Goal: Find specific page/section: Find specific page/section

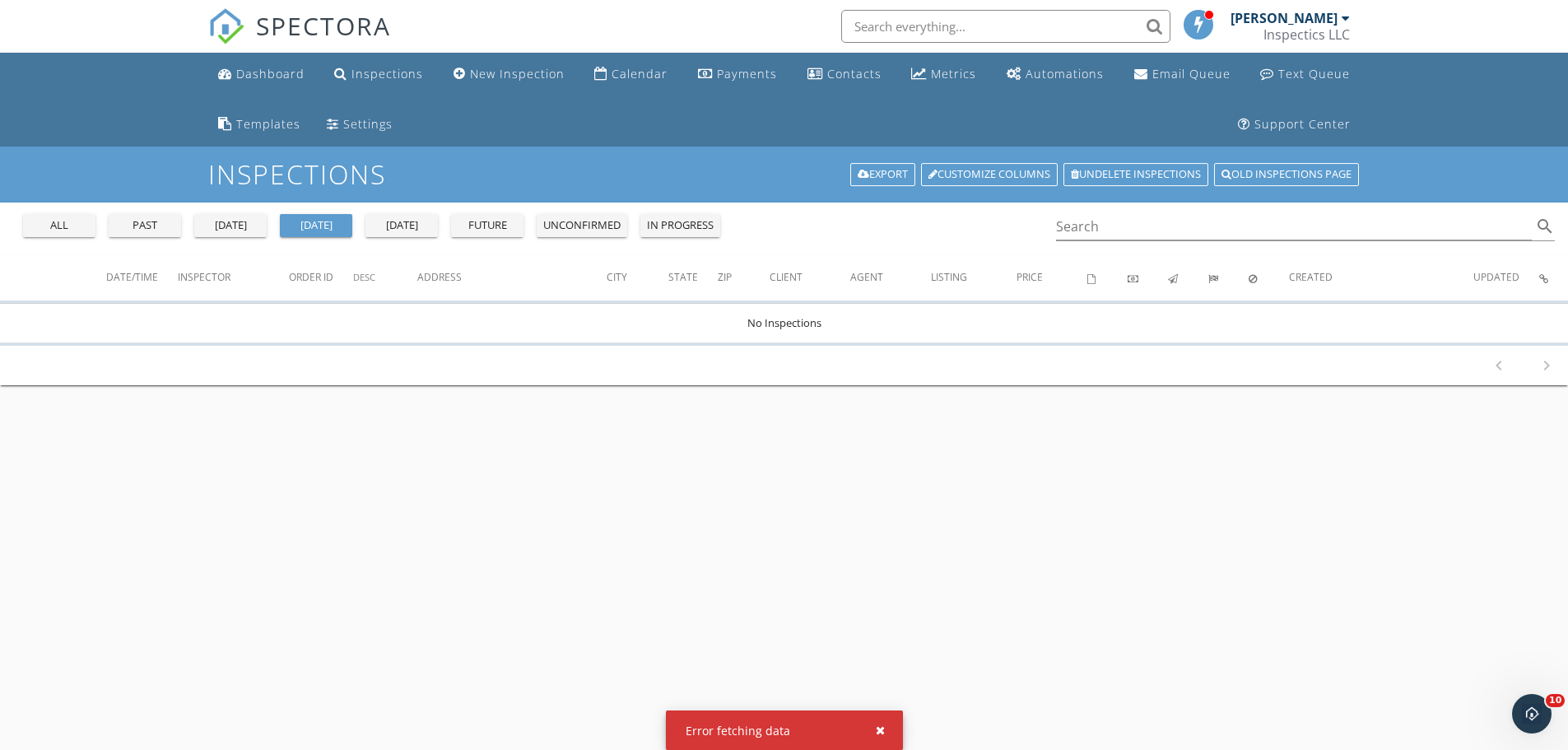
click at [80, 230] on div "all" at bounding box center [59, 225] width 60 height 17
click at [400, 217] on div "tomorrow" at bounding box center [402, 225] width 60 height 17
click at [267, 70] on div "Dashboard" at bounding box center [271, 73] width 68 height 16
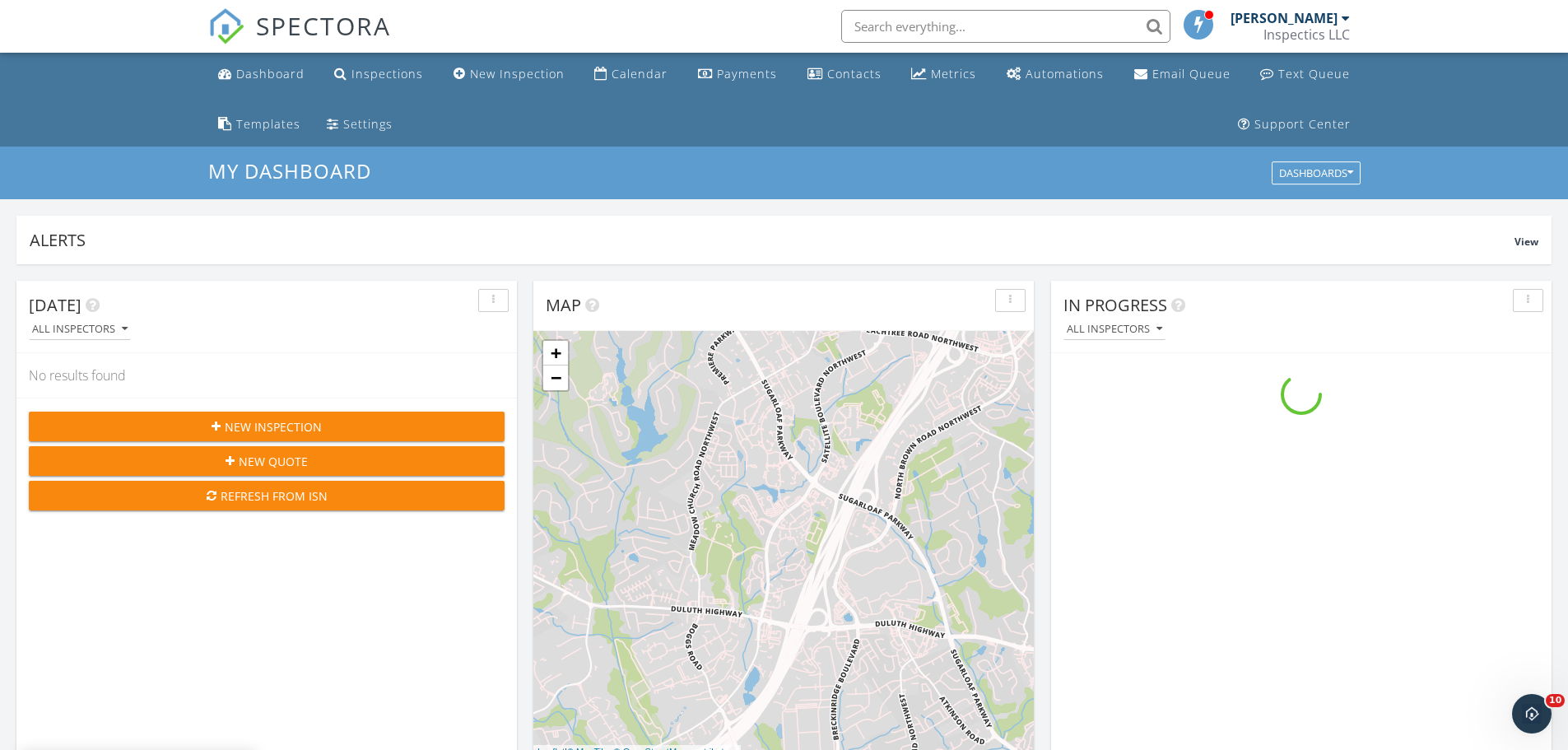
scroll to position [1523, 1594]
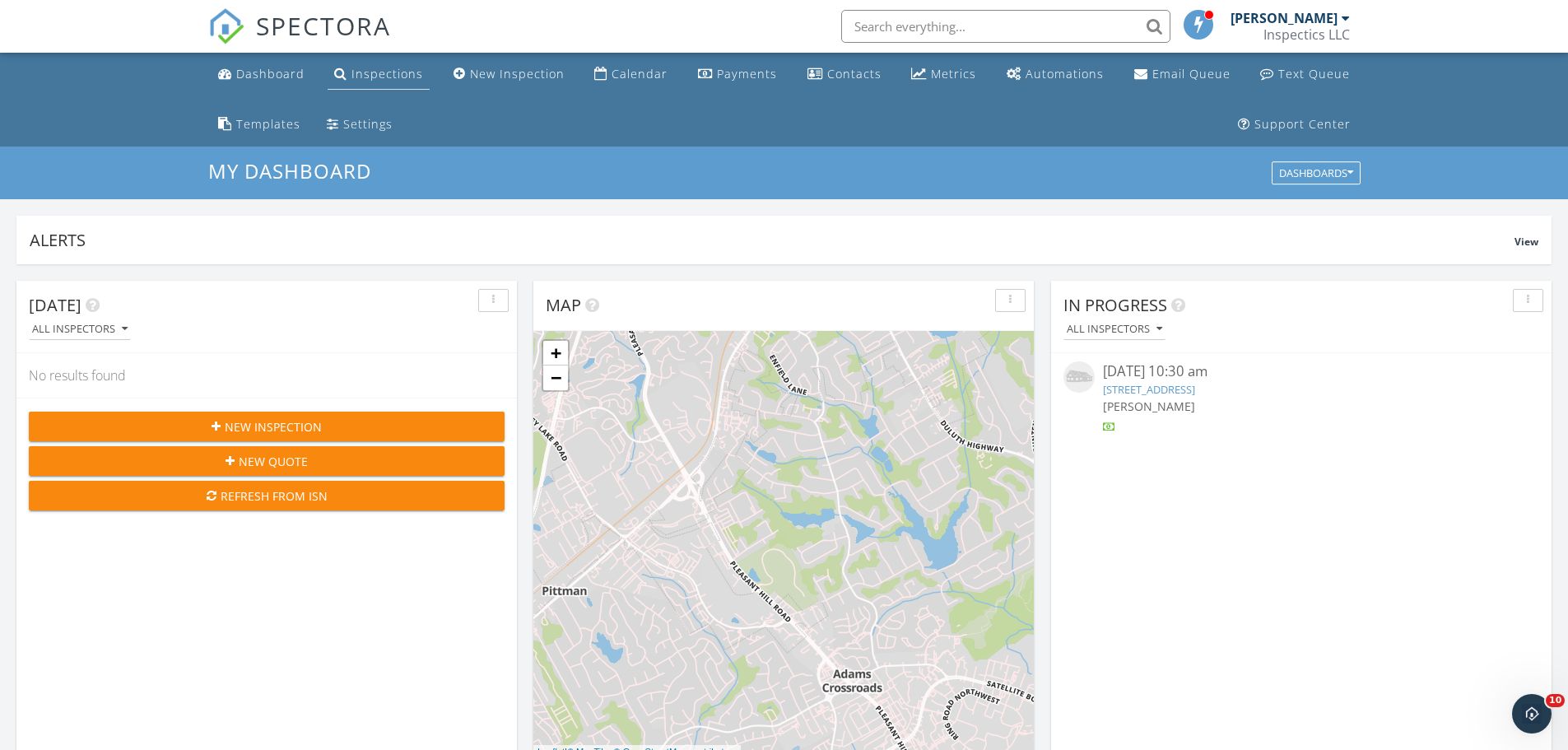
click at [377, 78] on div "Inspections" at bounding box center [387, 73] width 71 height 16
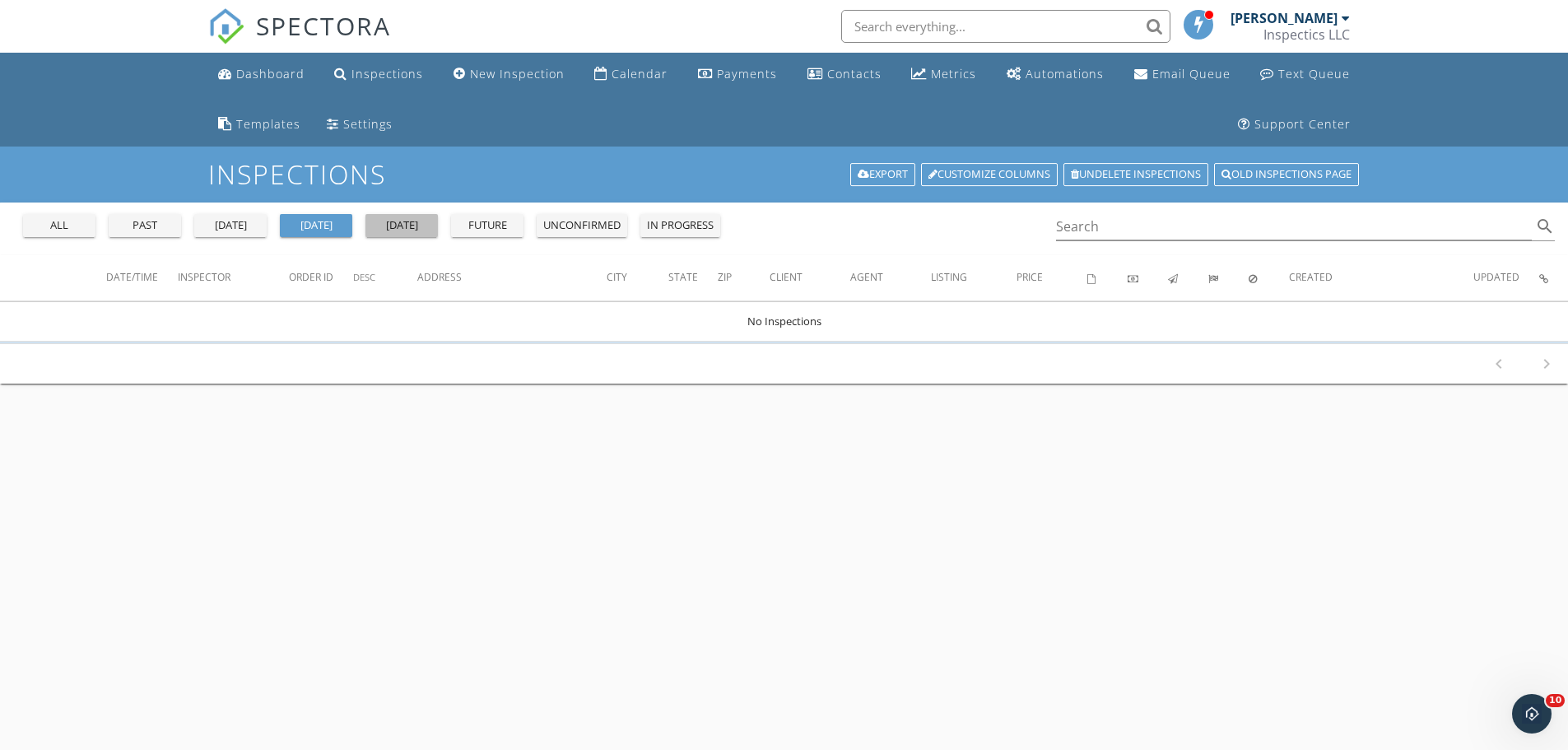
click at [396, 230] on div "[DATE]" at bounding box center [402, 225] width 60 height 17
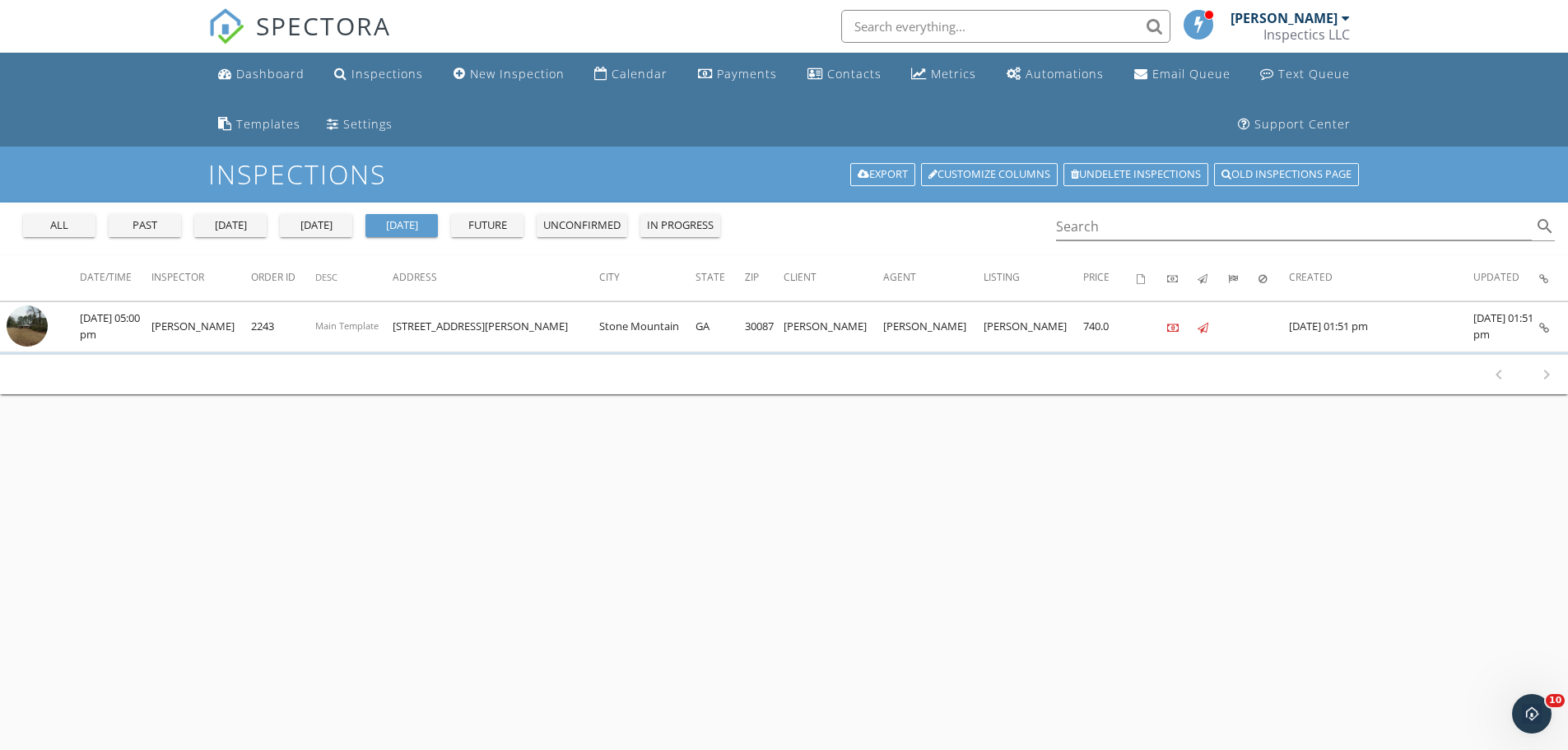
click at [69, 229] on div "all" at bounding box center [59, 225] width 60 height 17
